Goal: Task Accomplishment & Management: Manage account settings

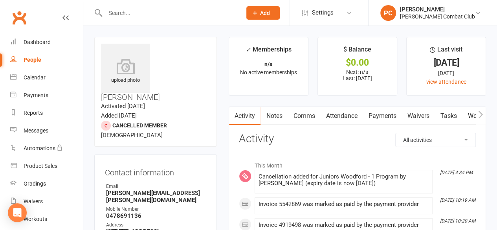
click at [138, 7] on input "text" at bounding box center [169, 12] width 133 height 11
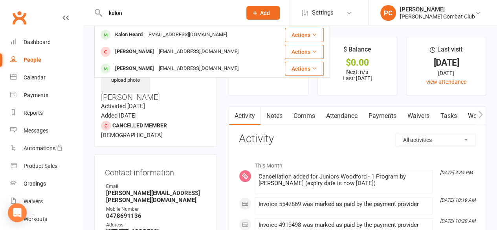
type input "kalon"
click at [136, 33] on div "Kalon Heard" at bounding box center [129, 34] width 32 height 11
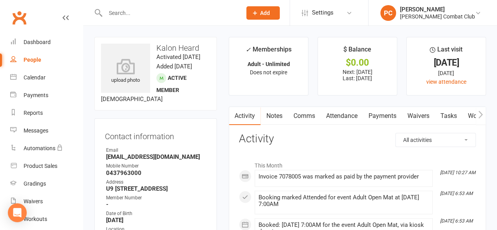
scroll to position [39, 0]
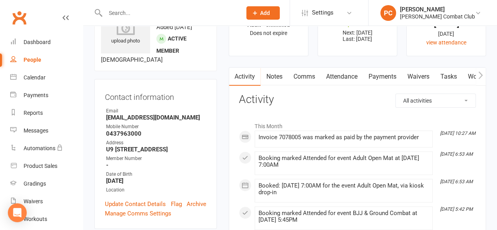
click at [383, 71] on link "Payments" at bounding box center [382, 77] width 39 height 18
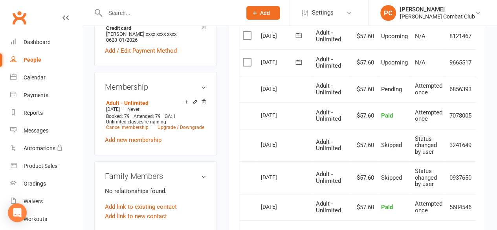
scroll to position [236, 0]
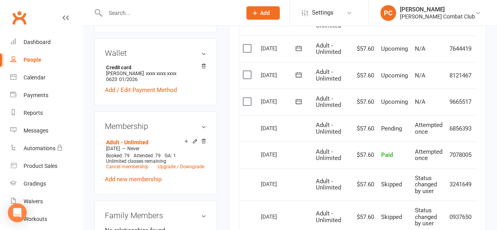
click at [62, 15] on icon at bounding box center [65, 18] width 6 height 6
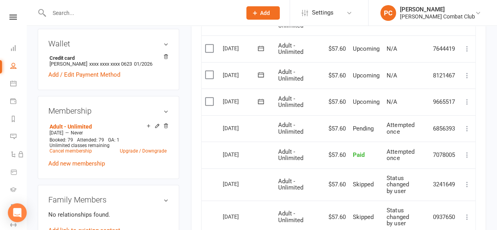
click at [468, 99] on icon at bounding box center [467, 102] width 8 height 8
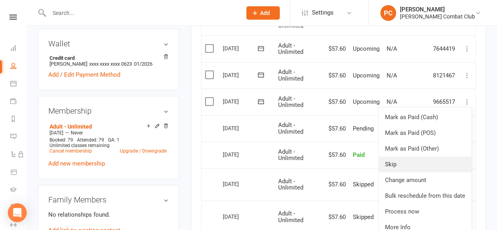
click at [399, 161] on link "Skip" at bounding box center [425, 164] width 93 height 16
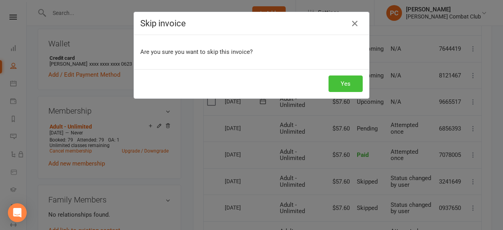
click at [346, 78] on button "Yes" at bounding box center [345, 83] width 34 height 16
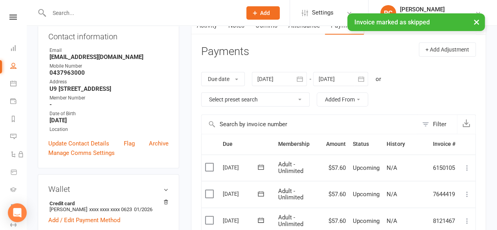
scroll to position [79, 0]
